Goal: Find contact information: Find contact information

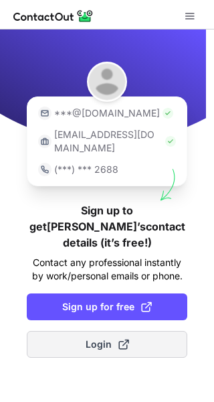
click at [84, 331] on button "Login" at bounding box center [107, 344] width 161 height 27
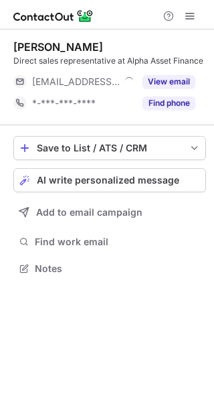
scroll to position [7, 7]
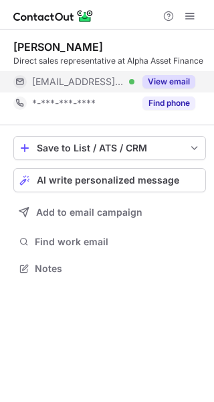
click at [162, 81] on button "View email" at bounding box center [169, 81] width 53 height 13
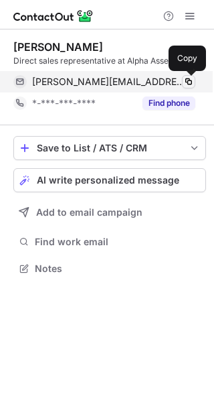
click at [184, 84] on span at bounding box center [188, 81] width 11 height 11
